Goal: Ask a question

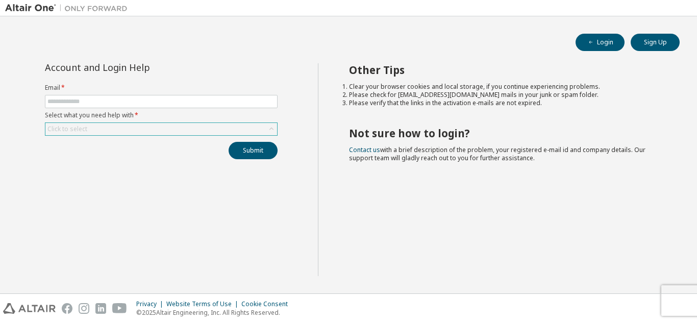
click at [168, 126] on div "Click to select" at bounding box center [161, 129] width 232 height 12
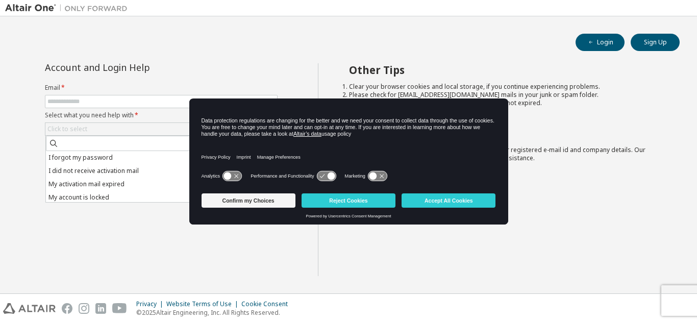
click at [132, 216] on div "Account and Login Help Email * Select what you need help with * Click to select…" at bounding box center [161, 169] width 313 height 213
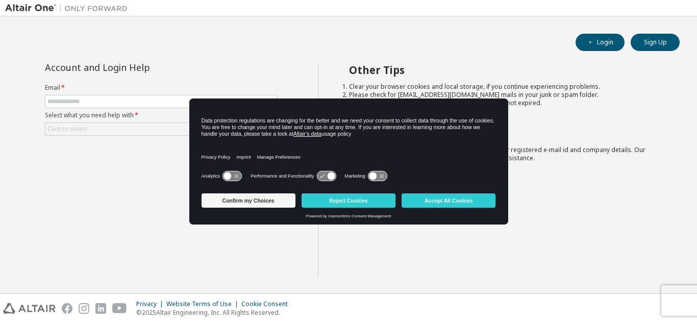
click at [44, 54] on div "Login Sign Up Account and Login Help Email * Select what you need help with * C…" at bounding box center [348, 154] width 687 height 267
click at [33, 49] on div "Login Sign Up" at bounding box center [348, 42] width 662 height 17
click at [423, 241] on div "Other Tips Clear your browser cookies and local storage, if you continue experi…" at bounding box center [505, 169] width 375 height 213
click at [112, 100] on input "text" at bounding box center [161, 101] width 228 height 8
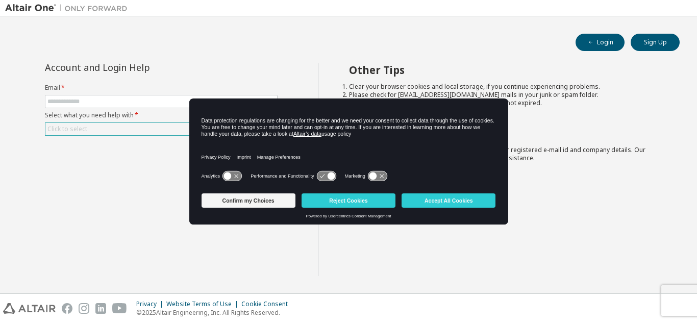
click at [90, 132] on div "Click to select" at bounding box center [161, 129] width 232 height 12
